Goal: Register for event/course

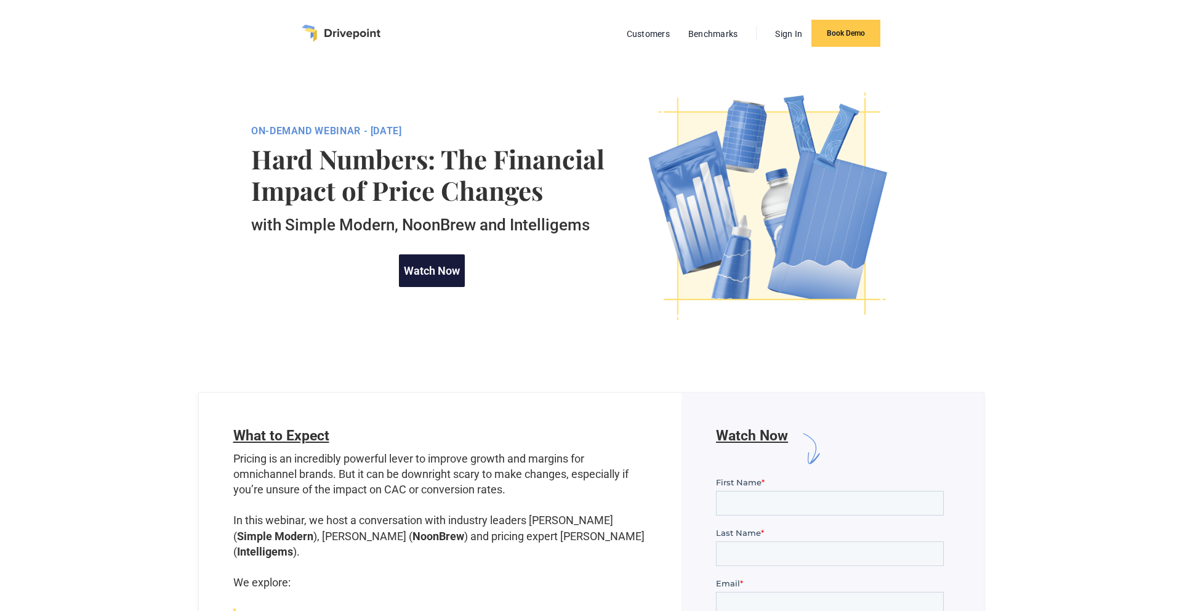
click at [415, 273] on link "Watch Now" at bounding box center [432, 270] width 66 height 33
click at [664, 33] on link "Customers" at bounding box center [648, 34] width 55 height 16
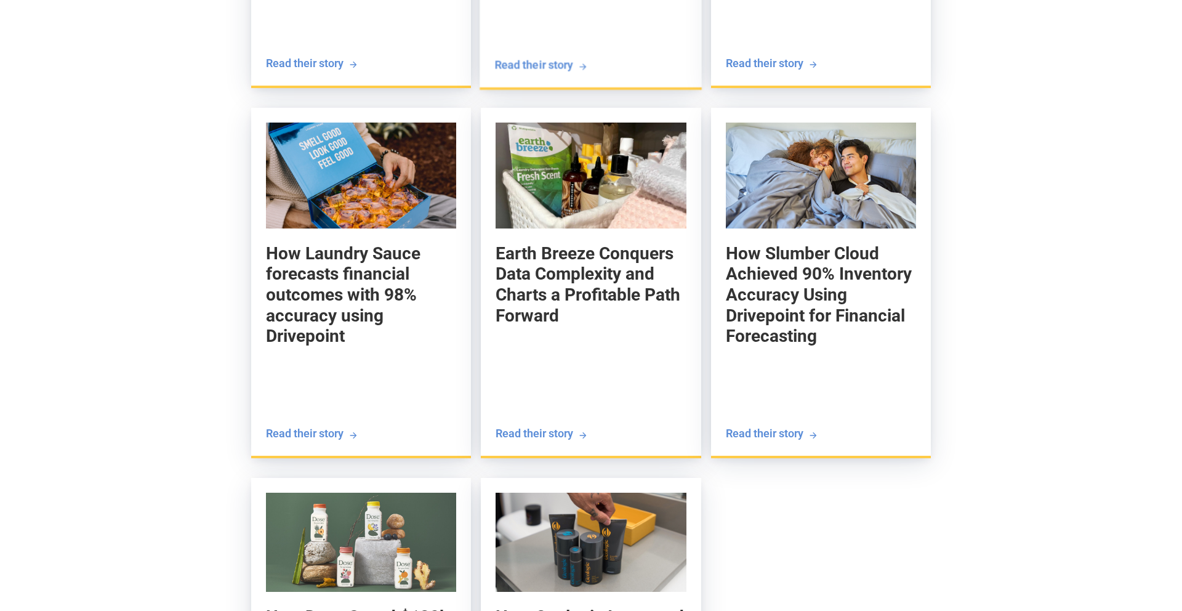
scroll to position [1807, 0]
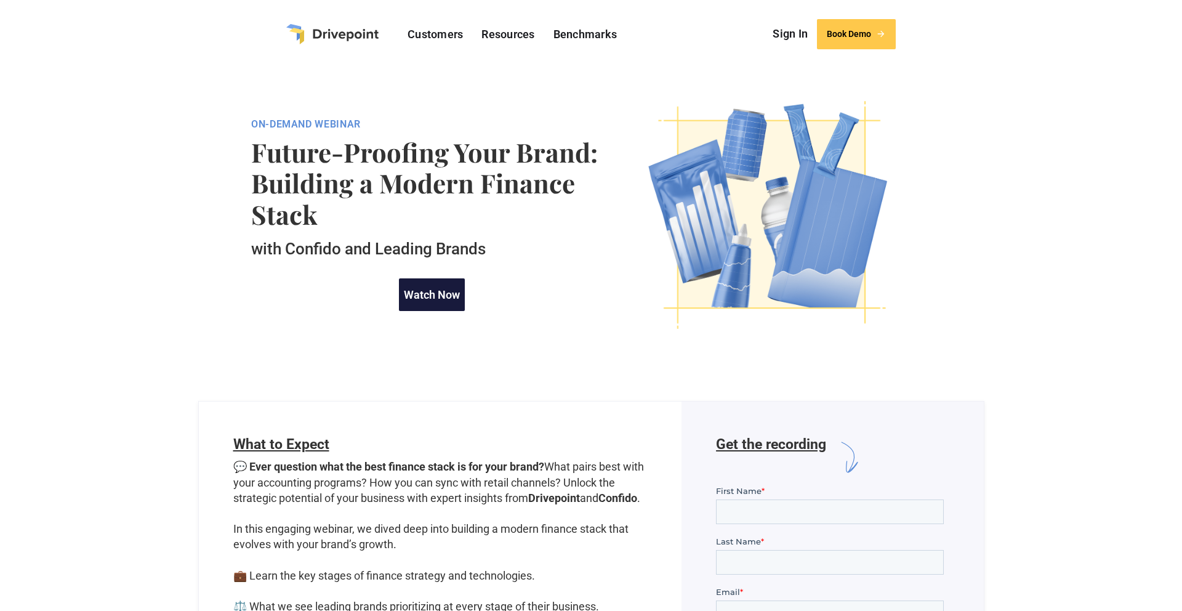
click at [437, 291] on link "Watch Now" at bounding box center [432, 294] width 66 height 33
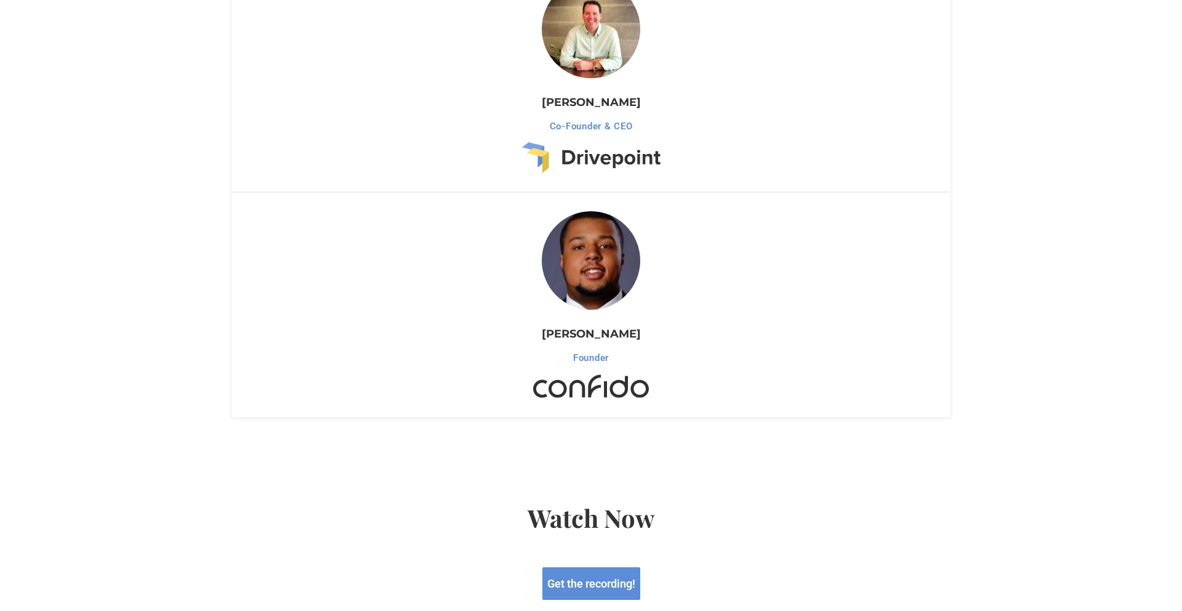
scroll to position [830, 0]
